Goal: Check status: Check status

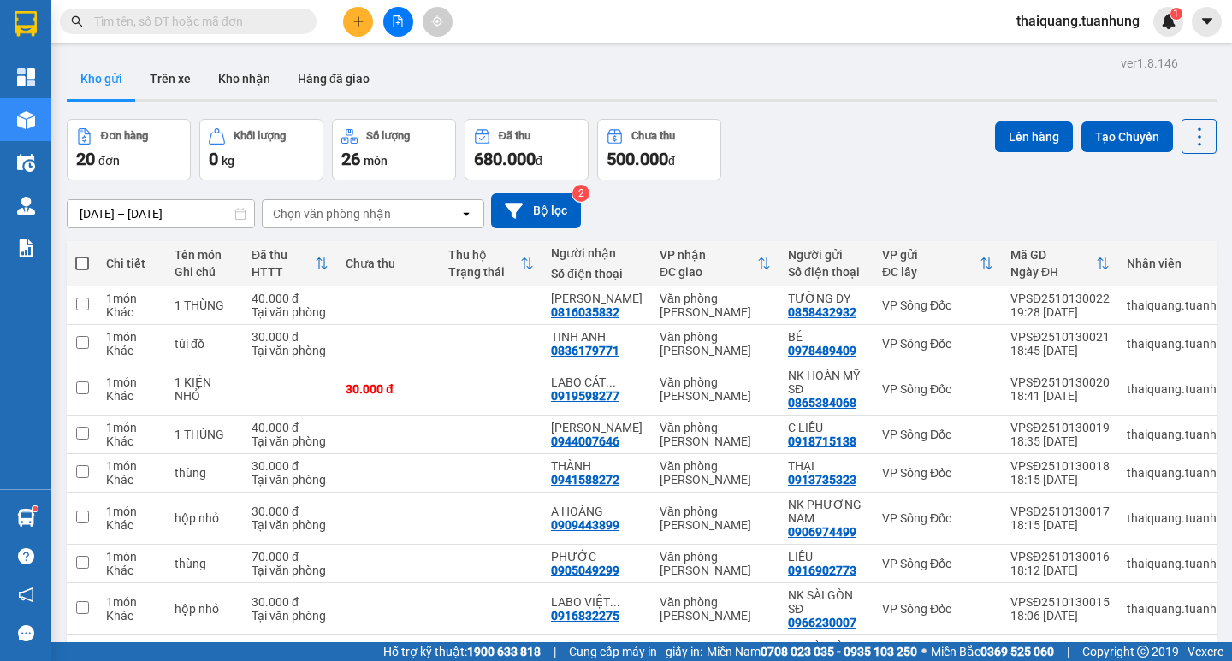
click at [725, 112] on div "ver 1.8.146 Kho gửi Trên xe Kho nhận Hàng đã giao Đơn hàng 20 đơn Khối lượng 0 …" at bounding box center [641, 419] width 1163 height 737
click at [240, 73] on button "Kho nhận" at bounding box center [244, 78] width 80 height 41
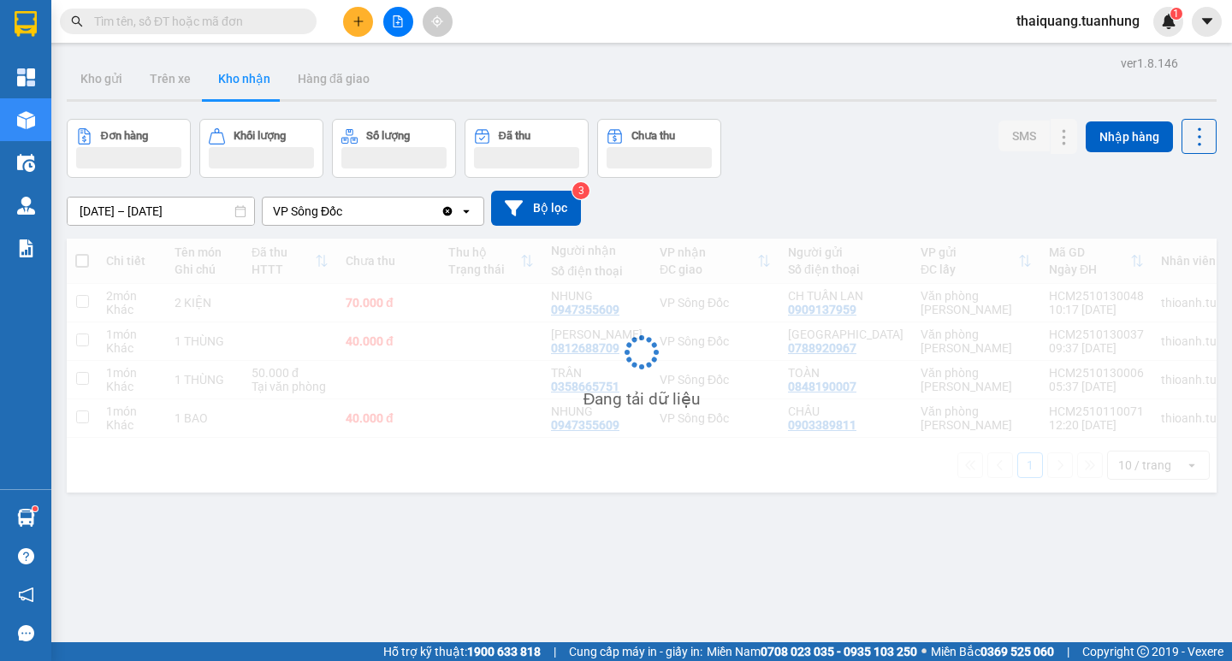
click at [857, 107] on div "ver 1.8.146 Kho gửi Trên xe Kho nhận Hàng đã giao Đơn hàng Khối lượng Số lượng …" at bounding box center [641, 381] width 1163 height 661
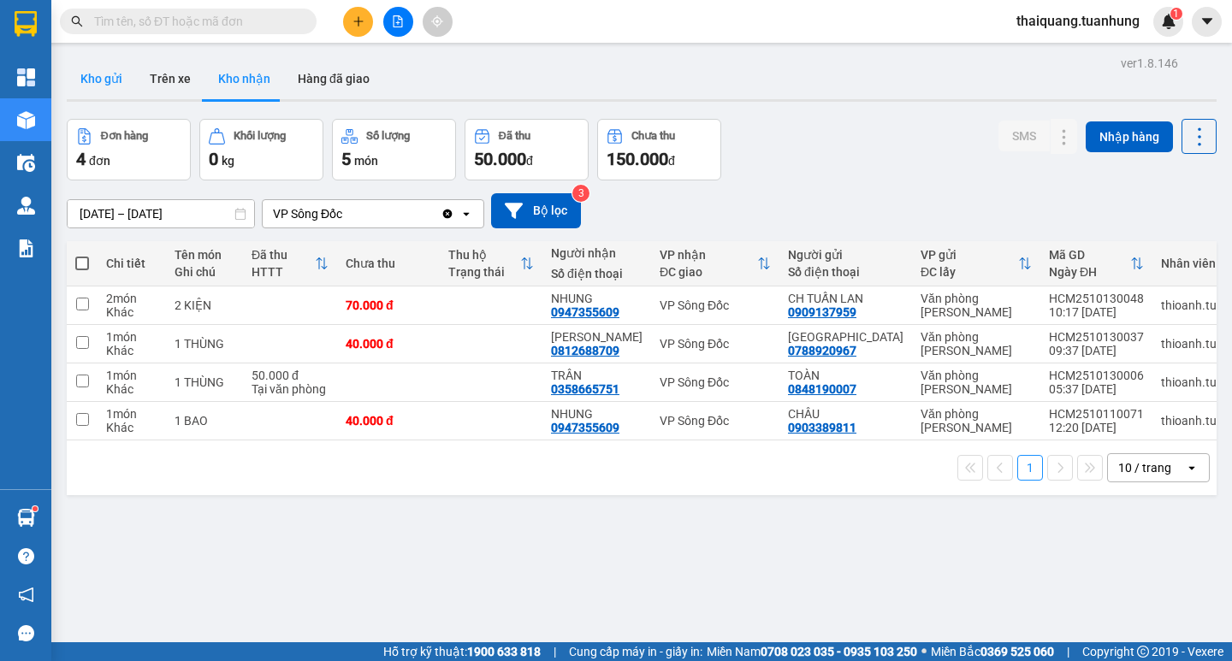
click at [83, 74] on button "Kho gửi" at bounding box center [101, 78] width 69 height 41
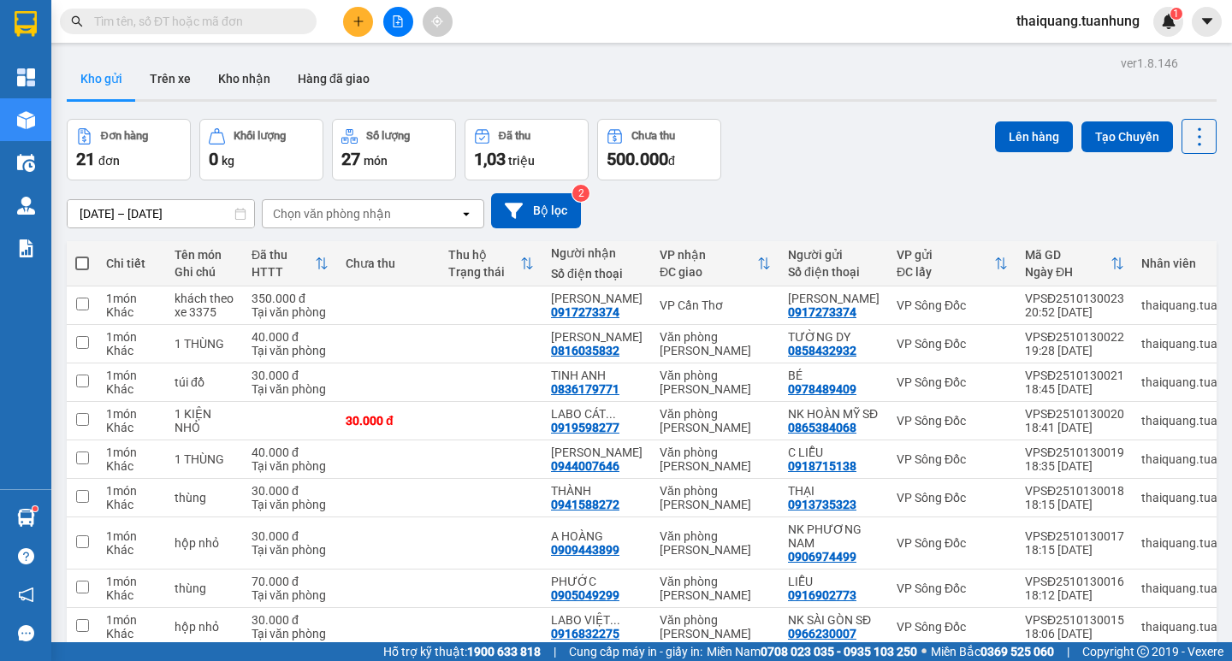
click at [863, 118] on div "ver 1.8.146 Kho gửi Trên xe Kho nhận Hàng đã giao Đơn hàng 21 đơn Khối lượng 0 …" at bounding box center [641, 399] width 1163 height 696
click at [857, 121] on div "Đơn hàng 21 đơn Khối lượng 0 kg Số lượng 27 món Đã thu 1,03 triệu Chưa thu 500.…" at bounding box center [642, 150] width 1150 height 62
drag, startPoint x: 838, startPoint y: 92, endPoint x: 637, endPoint y: 92, distance: 201.0
click at [839, 92] on div "Kho gửi Trên xe Kho nhận Hàng đã giao" at bounding box center [642, 80] width 1150 height 45
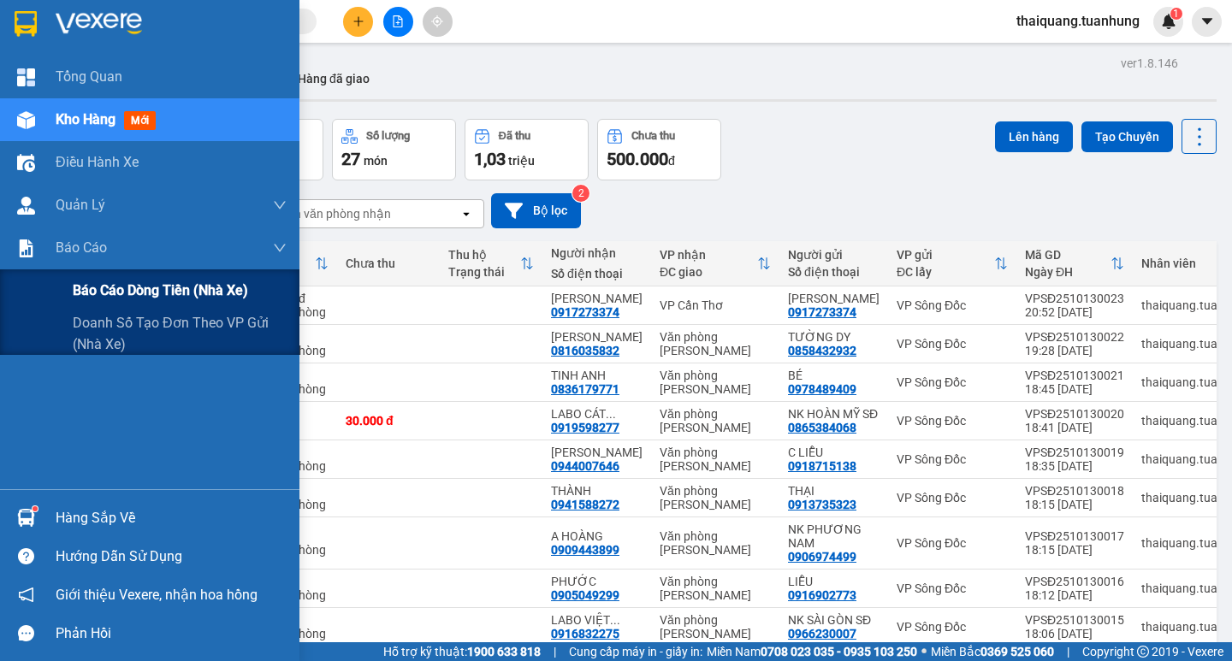
click at [108, 283] on span "Báo cáo dòng tiền (nhà xe)" at bounding box center [160, 290] width 175 height 21
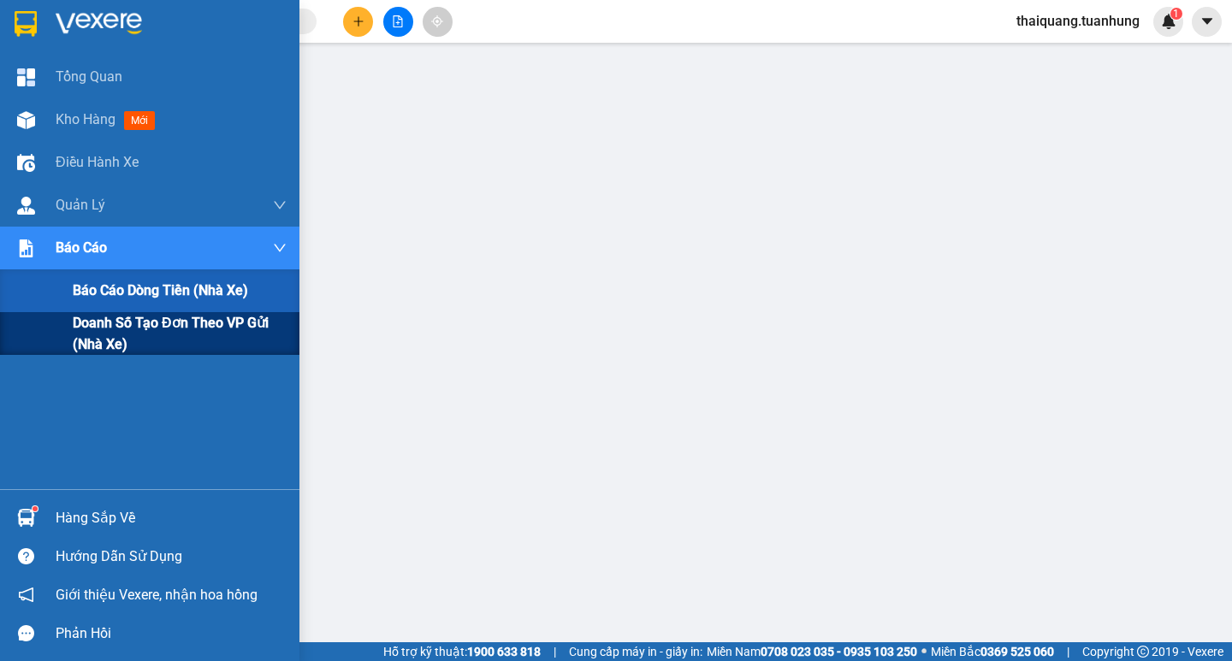
click at [126, 329] on span "Doanh số tạo đơn theo VP gửi (nhà xe)" at bounding box center [180, 333] width 214 height 43
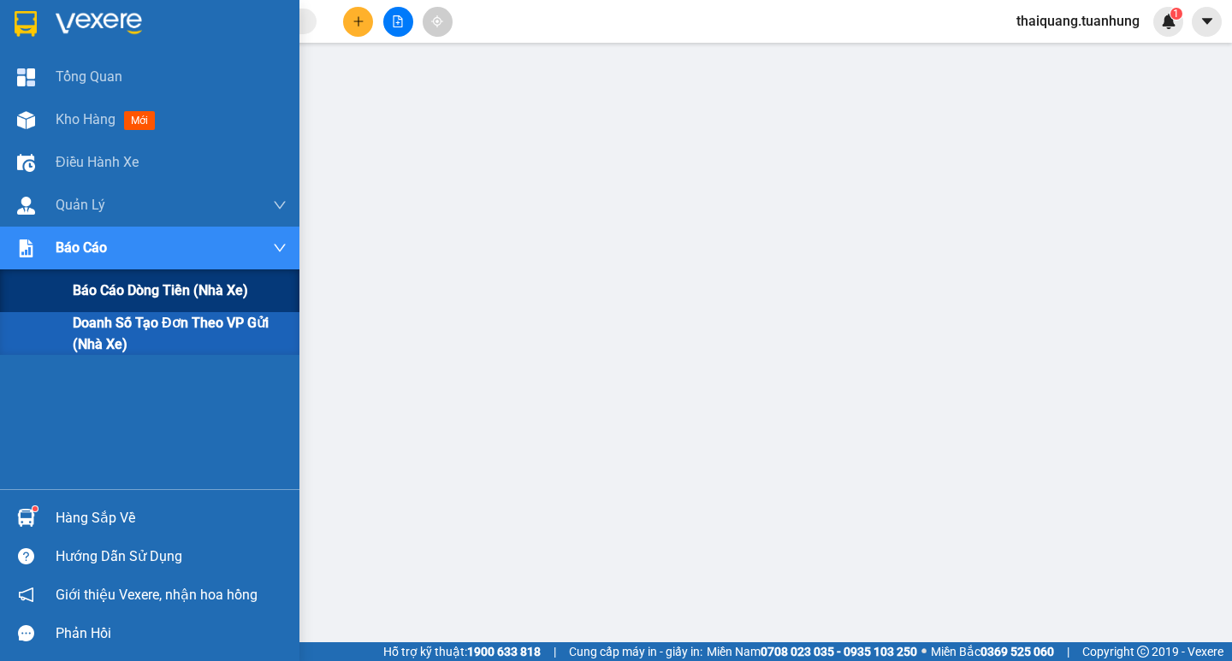
click at [124, 295] on span "Báo cáo dòng tiền (nhà xe)" at bounding box center [160, 290] width 175 height 21
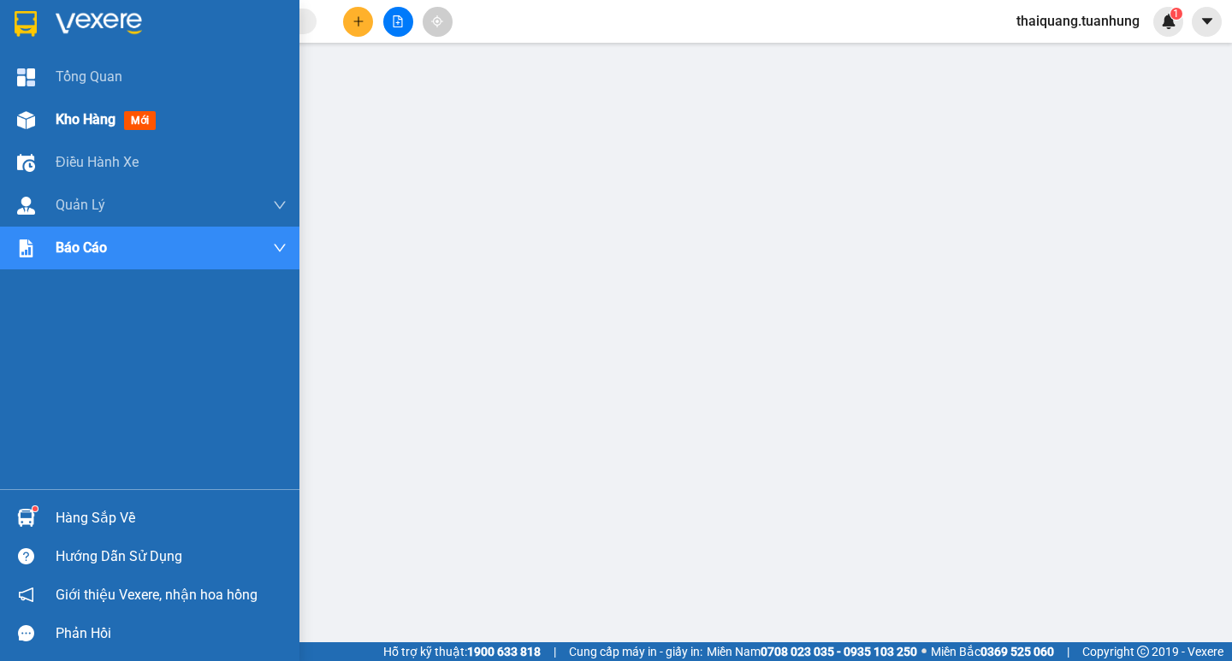
click at [79, 113] on span "Kho hàng" at bounding box center [86, 119] width 60 height 16
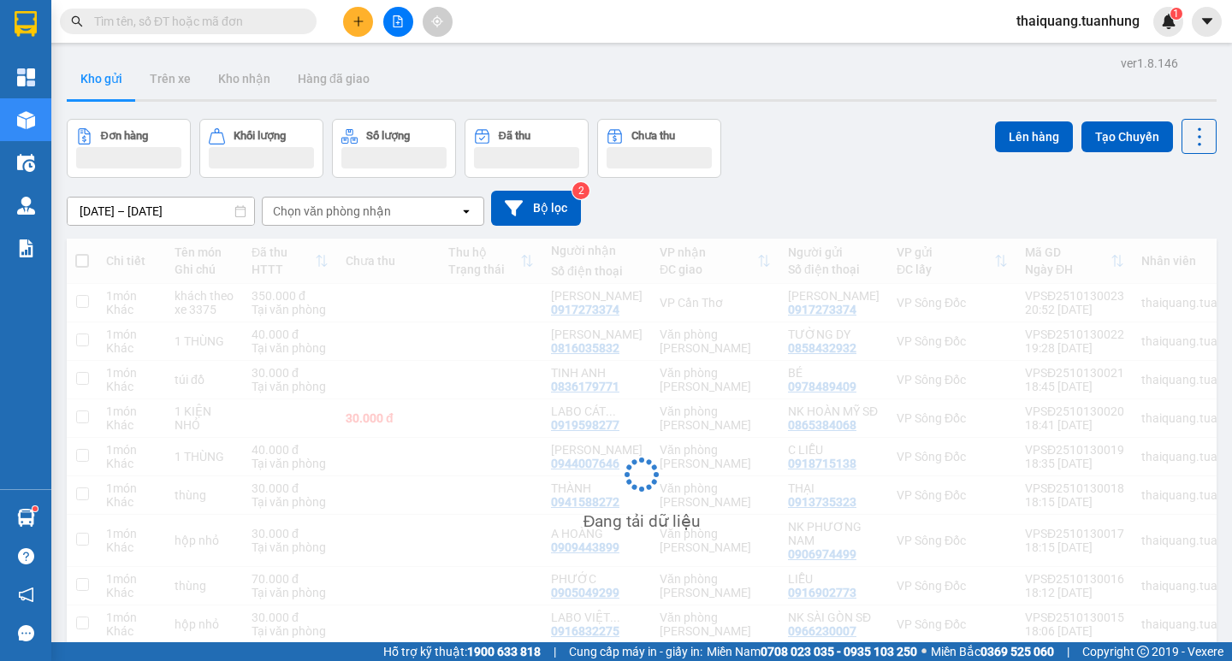
click at [848, 133] on div "Đơn hàng Khối lượng Số lượng Đã thu Chưa thu Lên hàng Tạo Chuyến" at bounding box center [642, 148] width 1150 height 59
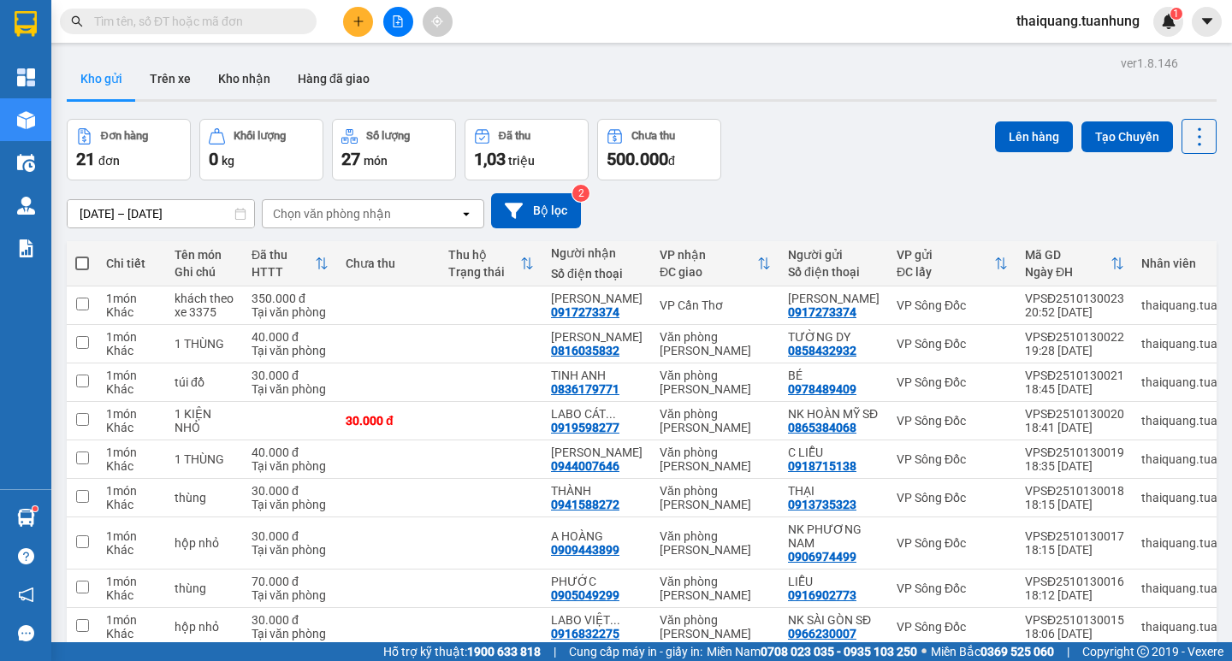
click at [789, 144] on div "Đơn hàng 21 đơn Khối lượng 0 kg Số lượng 27 món Đã thu 1,03 triệu Chưa thu 500.…" at bounding box center [642, 150] width 1150 height 62
click at [818, 183] on div "[DATE] – [DATE] Press the down arrow key to interact with the calendar and sele…" at bounding box center [642, 211] width 1150 height 61
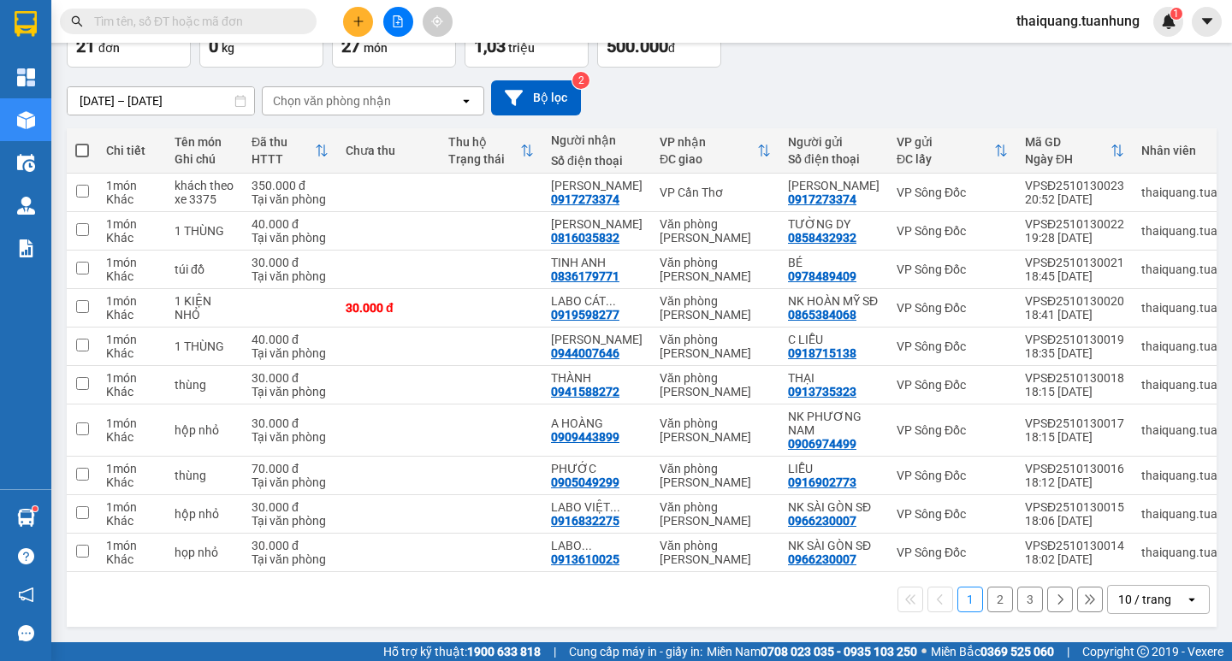
click at [1148, 600] on div "10 / trang" at bounding box center [1144, 599] width 53 height 17
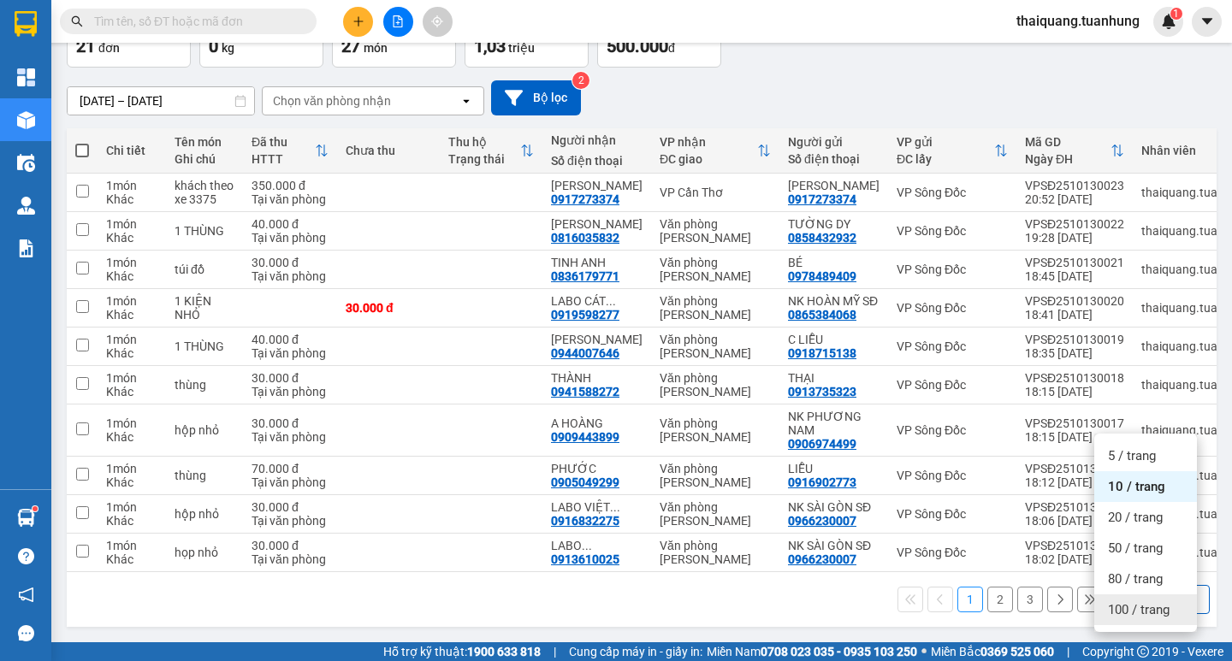
click at [1128, 601] on span "100 / trang" at bounding box center [1139, 609] width 62 height 17
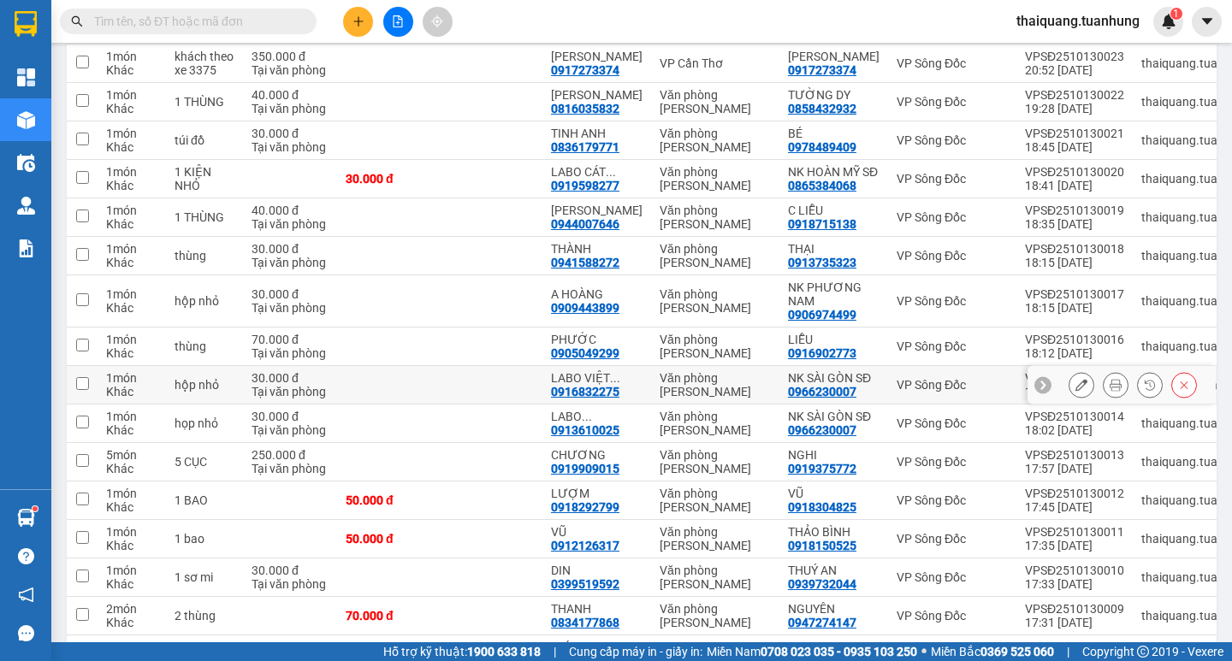
scroll to position [0, 0]
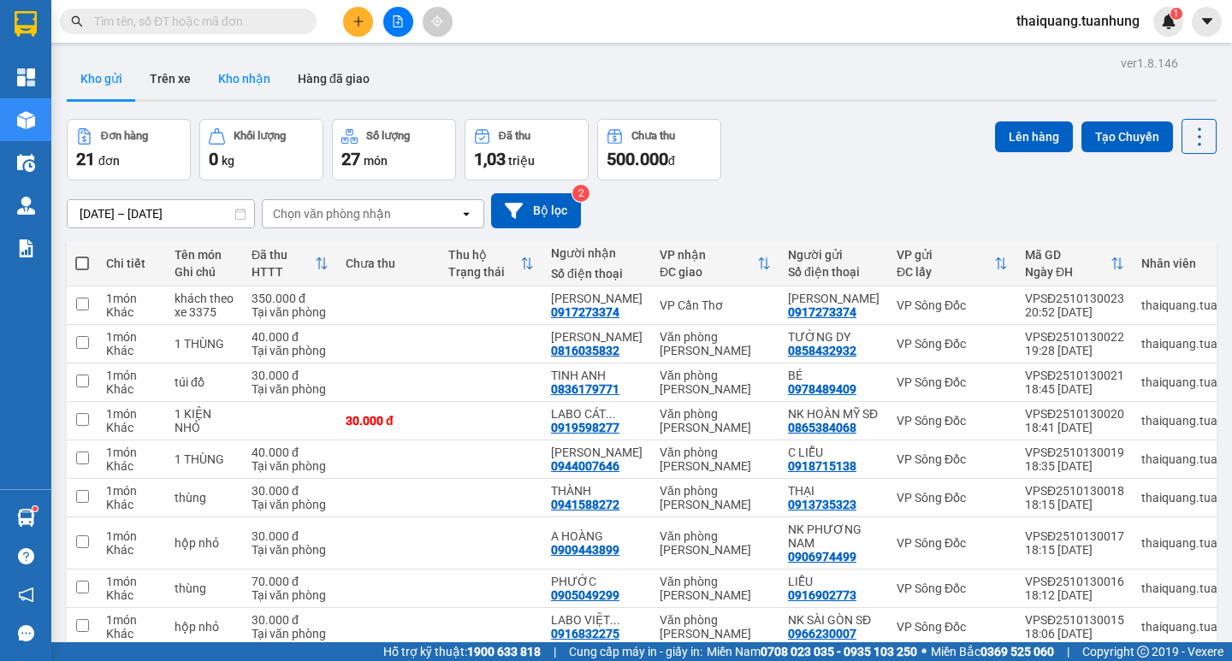
click at [246, 81] on button "Kho nhận" at bounding box center [244, 78] width 80 height 41
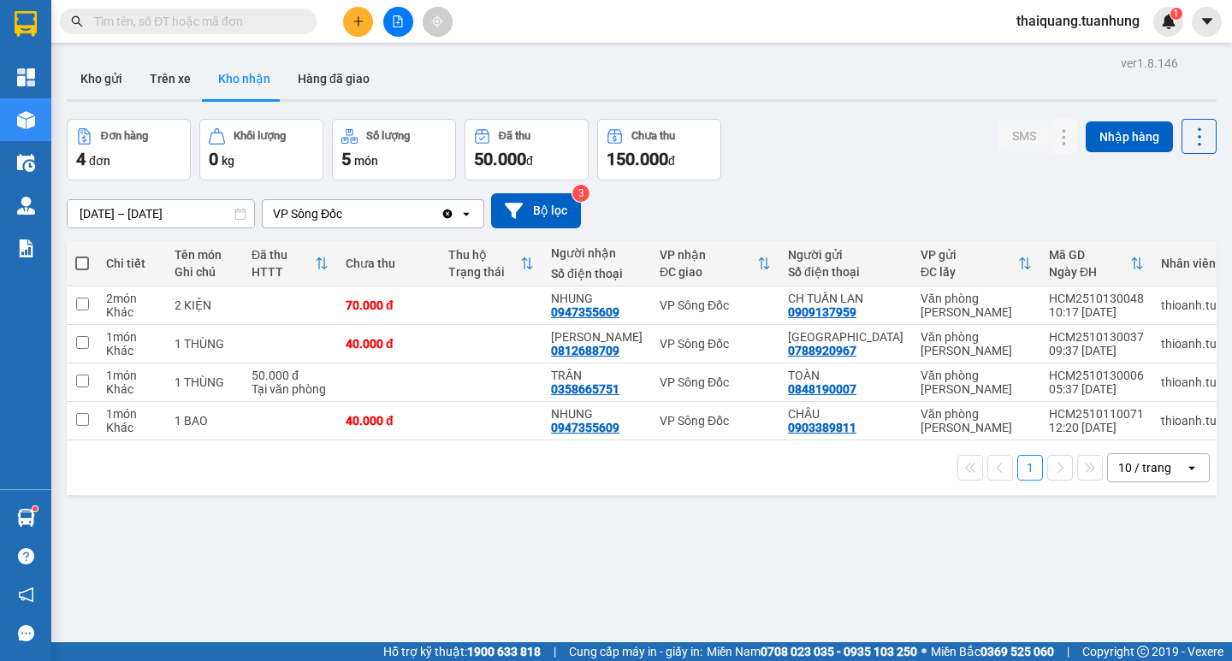
click at [816, 133] on div "Đơn hàng 4 đơn Khối lượng 0 kg Số lượng 5 món Đã thu 50.000 đ Chưa thu 150.000 …" at bounding box center [642, 150] width 1150 height 62
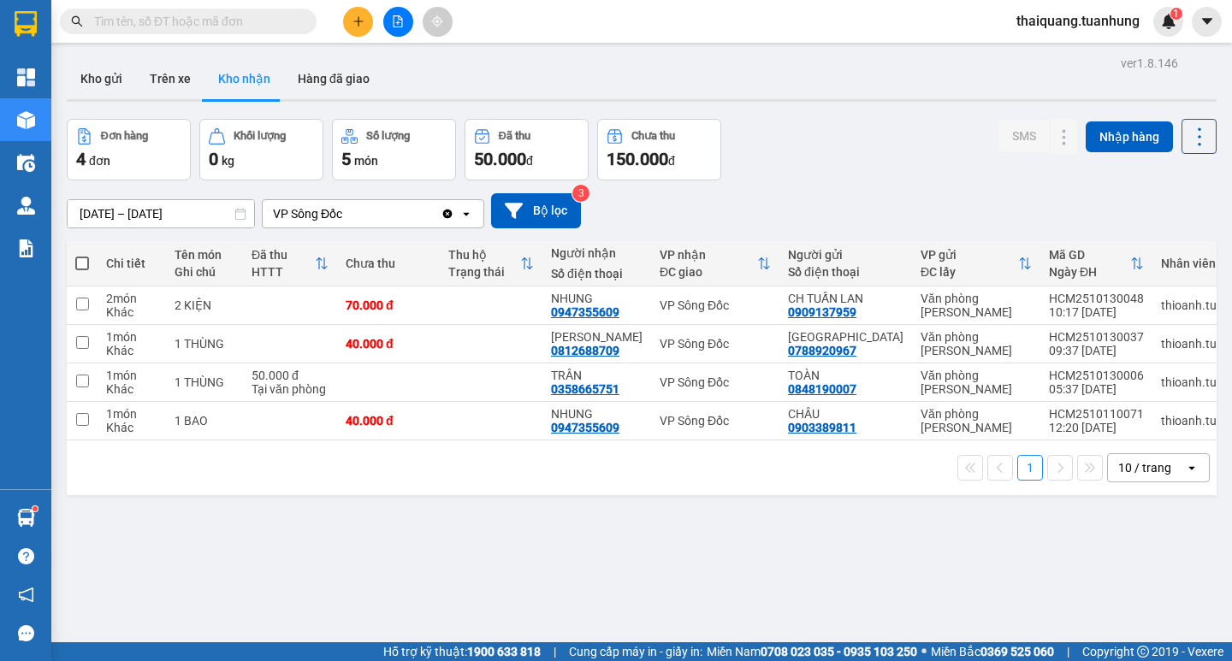
click at [816, 133] on div "Đơn hàng 4 đơn Khối lượng 0 kg Số lượng 5 món Đã thu 50.000 đ Chưa thu 150.000 …" at bounding box center [642, 150] width 1150 height 62
click at [93, 77] on button "Kho gửi" at bounding box center [101, 78] width 69 height 41
